Goal: Task Accomplishment & Management: Manage account settings

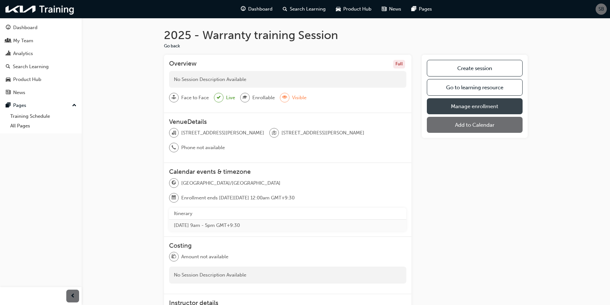
click at [465, 109] on link "Manage enrollment" at bounding box center [474, 106] width 96 height 16
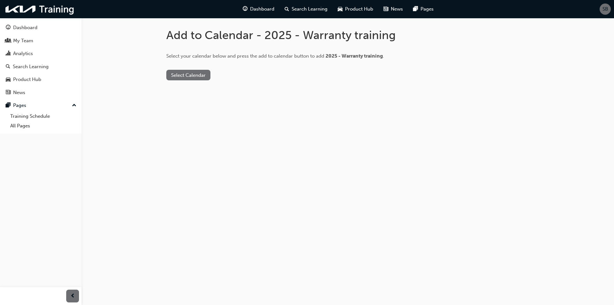
click at [186, 76] on button "Select Calendar" at bounding box center [188, 75] width 44 height 11
click at [180, 90] on div "[DOMAIN_NAME]" at bounding box center [189, 90] width 39 height 7
click at [226, 76] on button "Add to Calendar" at bounding box center [242, 75] width 45 height 11
click at [242, 76] on button "Add to Calendar" at bounding box center [242, 75] width 45 height 11
click at [181, 72] on button "Select Calendar" at bounding box center [188, 75] width 44 height 11
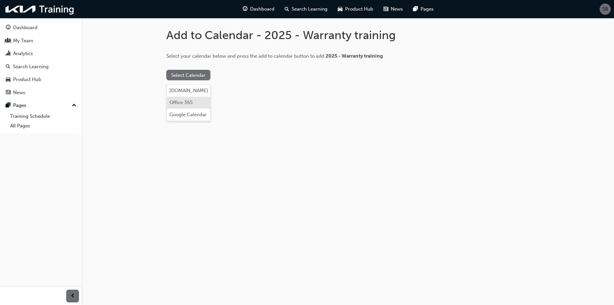
click at [178, 100] on div "Office 365" at bounding box center [181, 102] width 23 height 7
click at [222, 74] on button "Add to Calendar" at bounding box center [226, 75] width 45 height 11
